Goal: Information Seeking & Learning: Learn about a topic

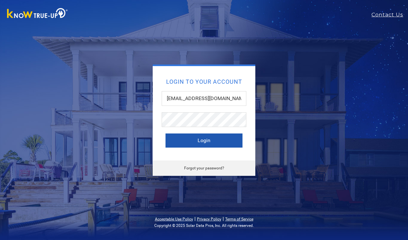
click at [204, 139] on button "Login" at bounding box center [203, 140] width 77 height 14
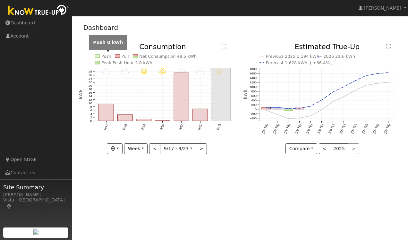
click at [106, 55] on text "Push" at bounding box center [106, 56] width 10 height 5
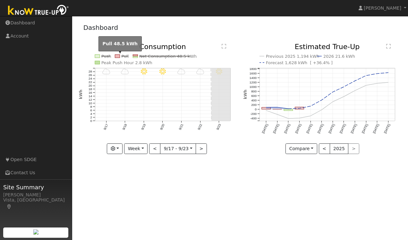
click at [118, 56] on rect at bounding box center [117, 55] width 5 height 3
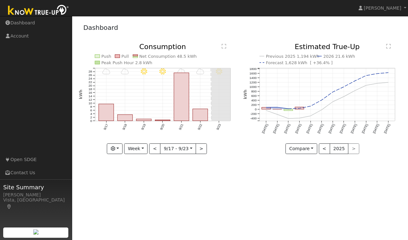
click at [160, 56] on text "Net Consumption 48.5 kWh" at bounding box center [167, 56] width 57 height 5
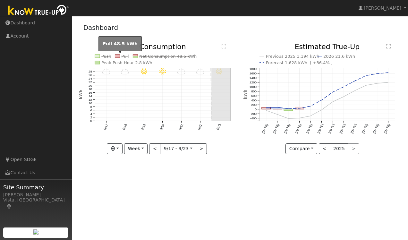
click at [119, 55] on rect at bounding box center [117, 55] width 5 height 3
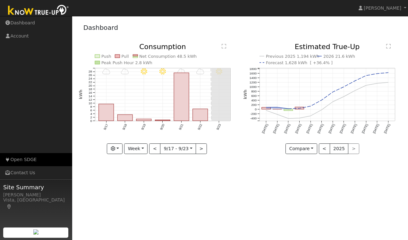
click at [28, 157] on link "Open SDGE" at bounding box center [36, 159] width 72 height 13
click at [137, 56] on rect at bounding box center [135, 56] width 5 height 1
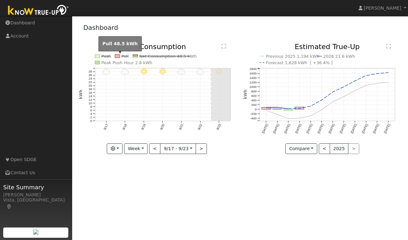
click at [118, 55] on rect at bounding box center [117, 55] width 5 height 3
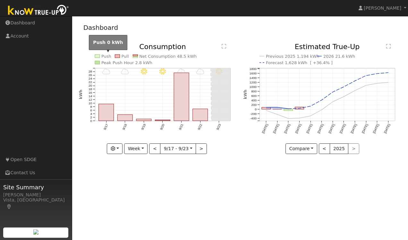
click at [106, 56] on text "Push" at bounding box center [106, 56] width 10 height 5
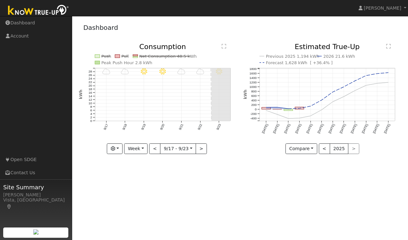
click at [121, 56] on icon "9/23 - Clear 9/22 - Cloudy 9/21 - Cloudy 9/20 - Clear 9/19 - Clear 9/18 - Mostl…" at bounding box center [158, 97] width 158 height 109
click at [118, 56] on rect at bounding box center [117, 55] width 5 height 3
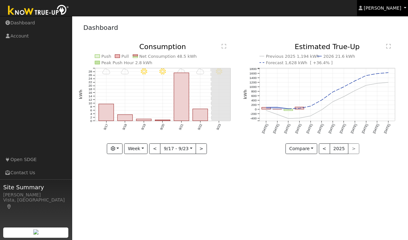
click at [387, 9] on span "[PERSON_NAME]" at bounding box center [383, 7] width 38 height 5
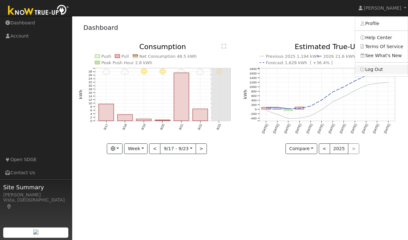
click at [381, 69] on link "Log Out" at bounding box center [381, 69] width 53 height 9
